Goal: Task Accomplishment & Management: Use online tool/utility

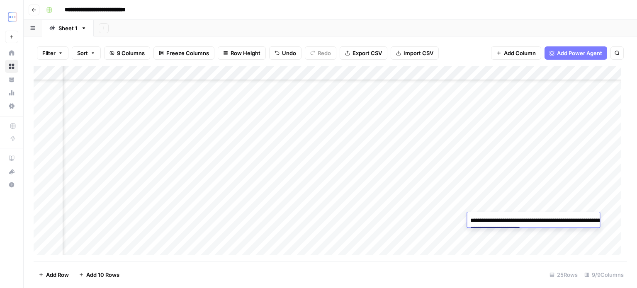
scroll to position [191, 222]
click at [397, 218] on div "Add Column" at bounding box center [331, 163] width 594 height 195
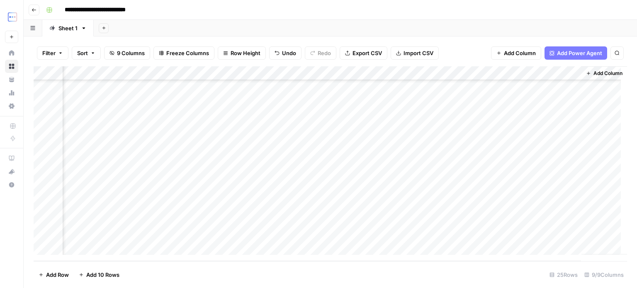
click at [250, 212] on div "Add Column" at bounding box center [331, 163] width 594 height 195
click at [251, 214] on div "Add Column" at bounding box center [331, 163] width 594 height 195
click at [251, 215] on div "Add Column" at bounding box center [331, 163] width 594 height 195
click at [343, 218] on div "Add Column" at bounding box center [331, 163] width 594 height 195
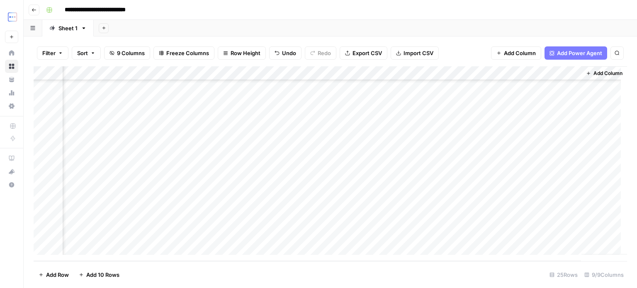
click at [321, 205] on div "Add Column" at bounding box center [331, 163] width 594 height 195
click at [248, 229] on div "Add Column" at bounding box center [331, 163] width 594 height 195
click at [173, 232] on div "Add Column" at bounding box center [331, 163] width 594 height 195
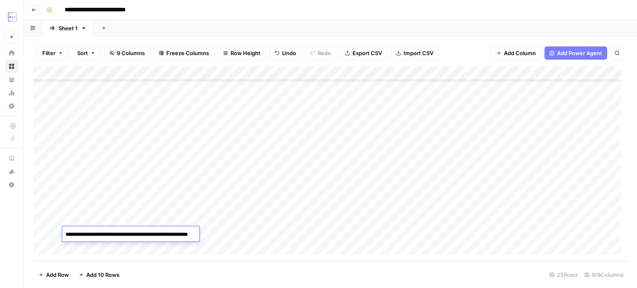
drag, startPoint x: 153, startPoint y: 234, endPoint x: 153, endPoint y: 242, distance: 7.9
click at [153, 242] on textarea "**********" at bounding box center [145, 239] width 166 height 20
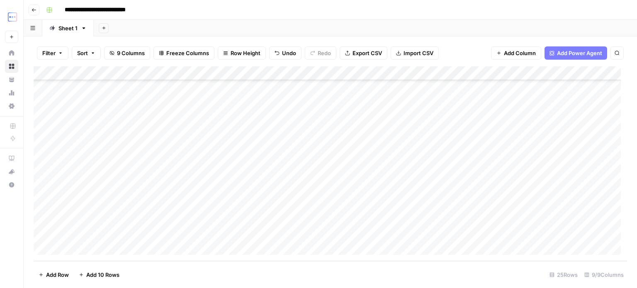
click at [565, 233] on div "Add Column" at bounding box center [331, 163] width 594 height 195
click at [553, 232] on div "Add Column" at bounding box center [331, 163] width 594 height 195
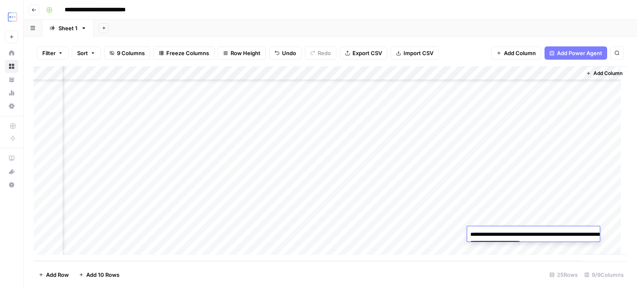
click at [500, 234] on textarea "**********" at bounding box center [550, 239] width 166 height 20
click at [591, 243] on textarea "**********" at bounding box center [550, 239] width 166 height 20
click at [374, 228] on div "Add Column" at bounding box center [331, 163] width 594 height 195
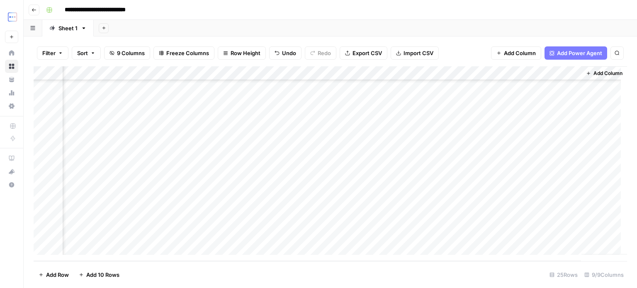
click at [520, 217] on div "Add Column" at bounding box center [331, 163] width 594 height 195
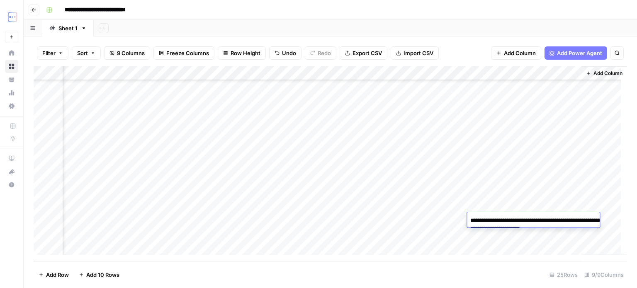
drag, startPoint x: 499, startPoint y: 221, endPoint x: 596, endPoint y: 233, distance: 97.8
click at [596, 233] on textarea "**********" at bounding box center [550, 225] width 166 height 20
click at [545, 206] on div "Add Column" at bounding box center [331, 163] width 594 height 195
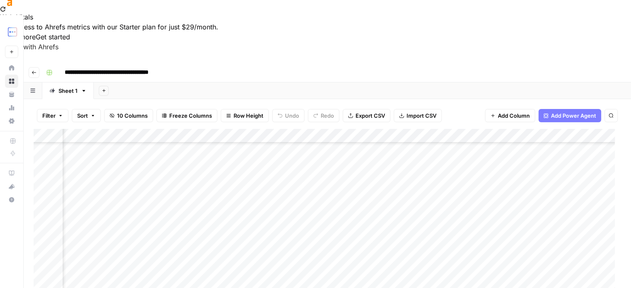
scroll to position [332, 130]
